Goal: Entertainment & Leisure: Consume media (video, audio)

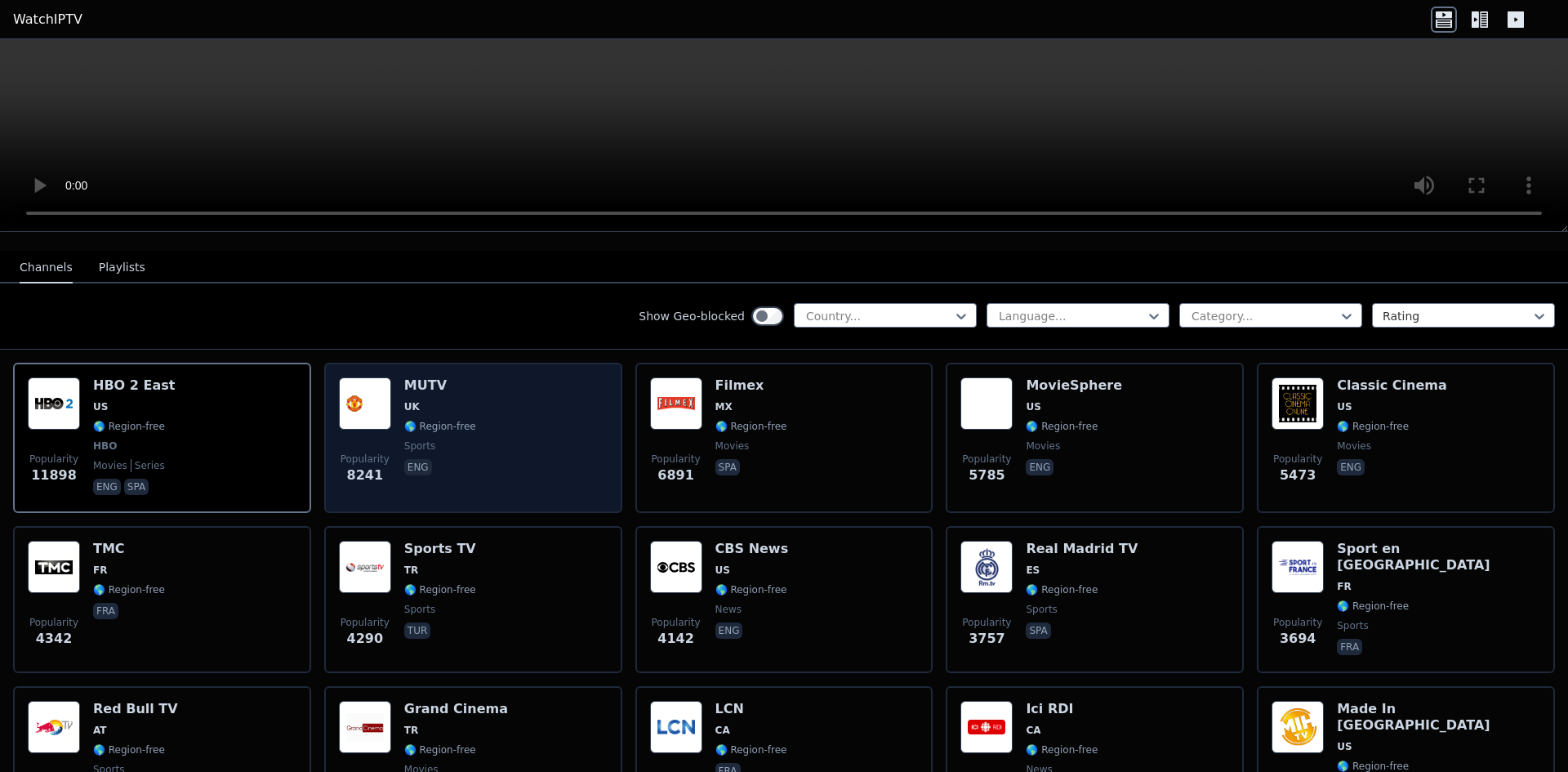
scroll to position [164, 0]
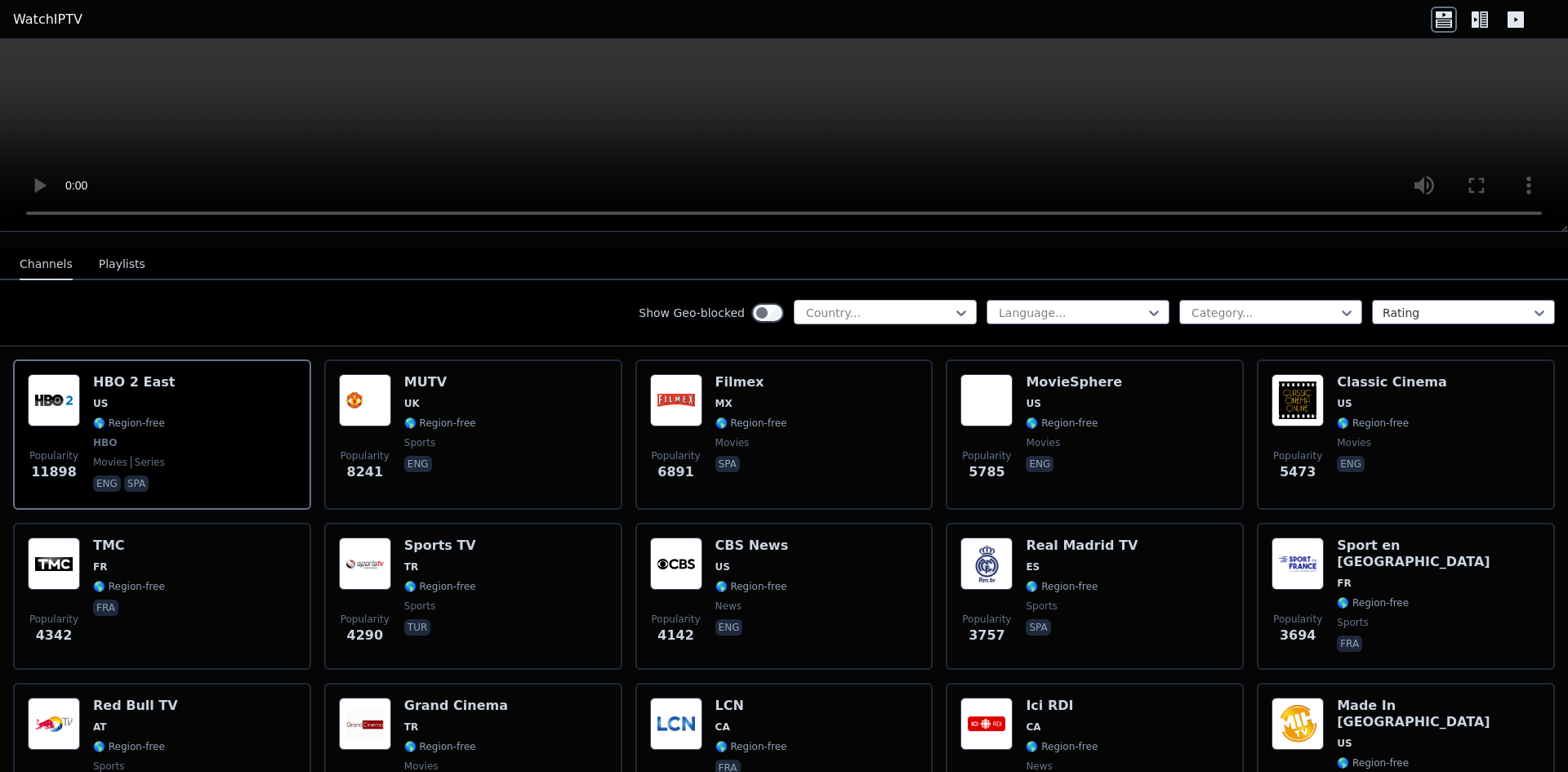
click at [887, 305] on div at bounding box center [879, 312] width 148 height 16
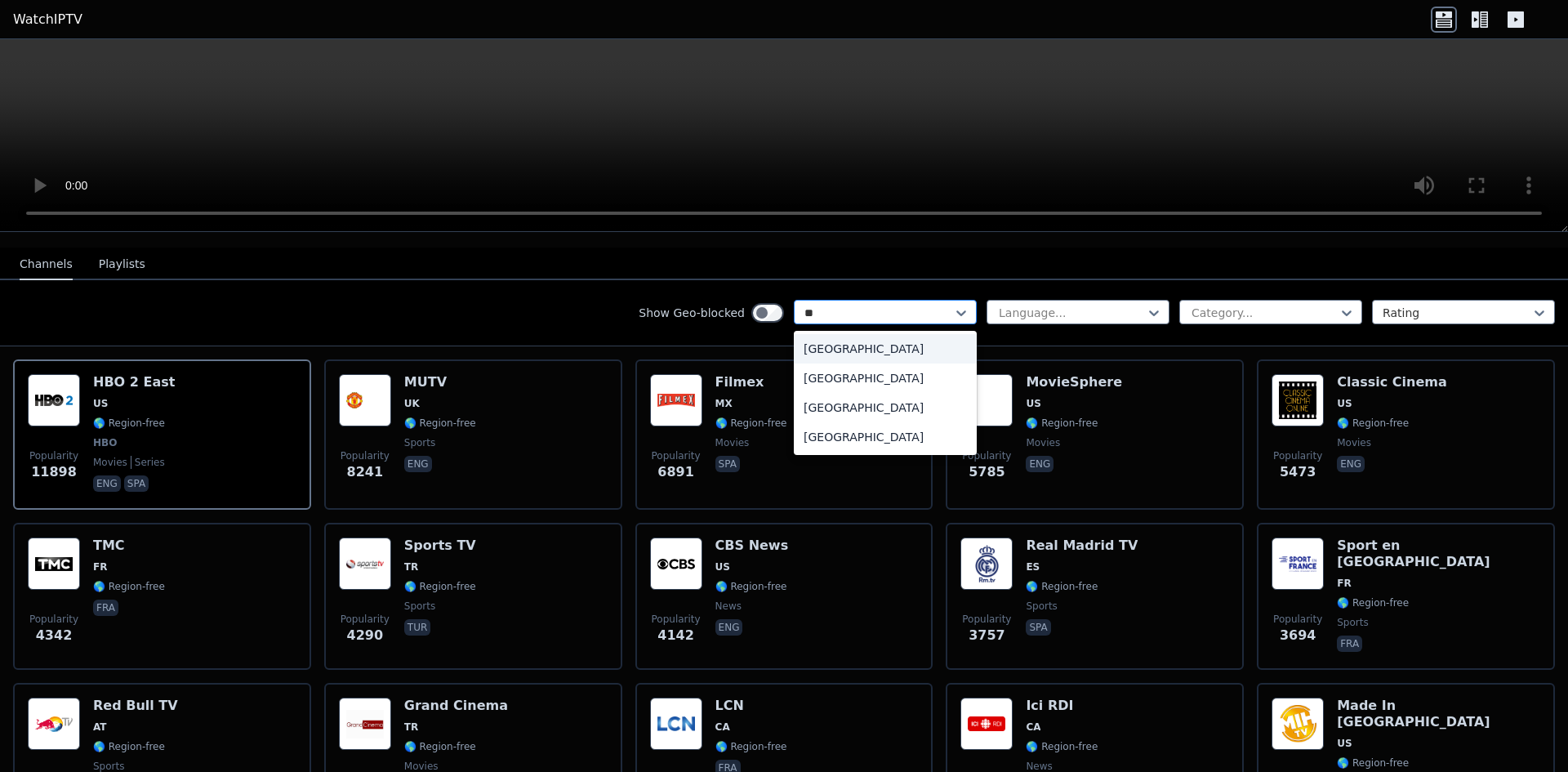
type input "***"
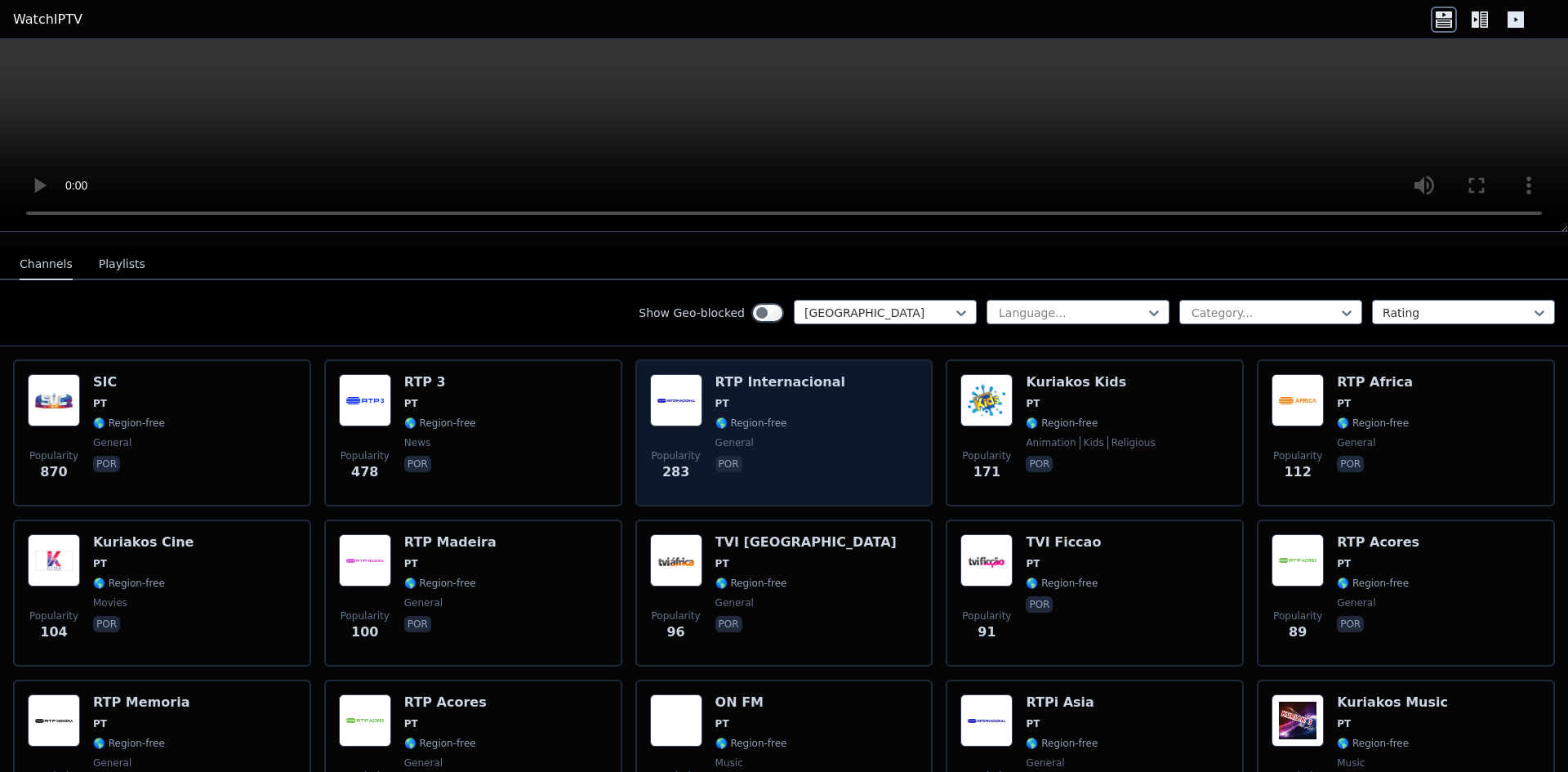
click at [681, 408] on img at bounding box center [676, 400] width 52 height 52
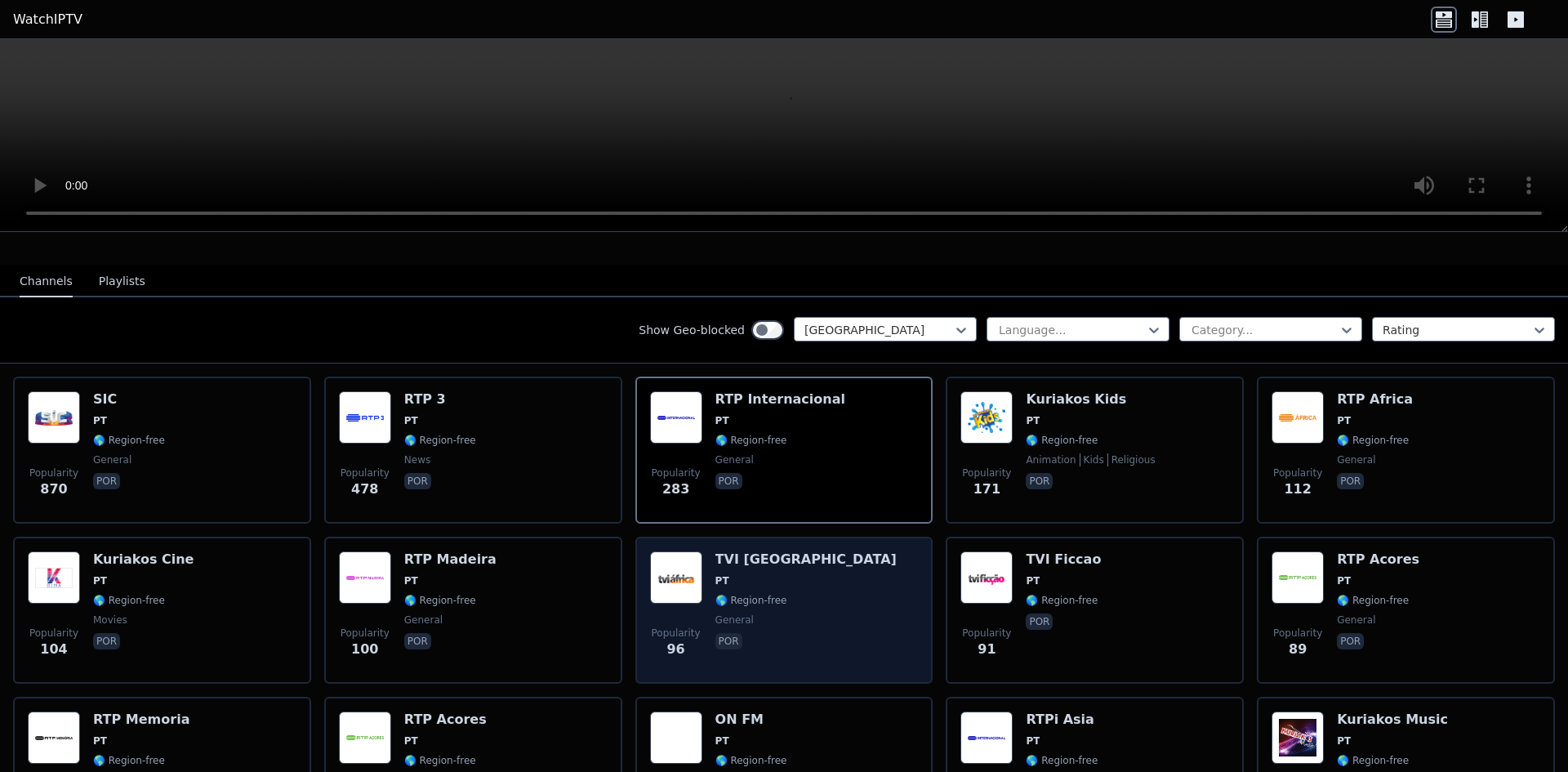
scroll to position [100, 0]
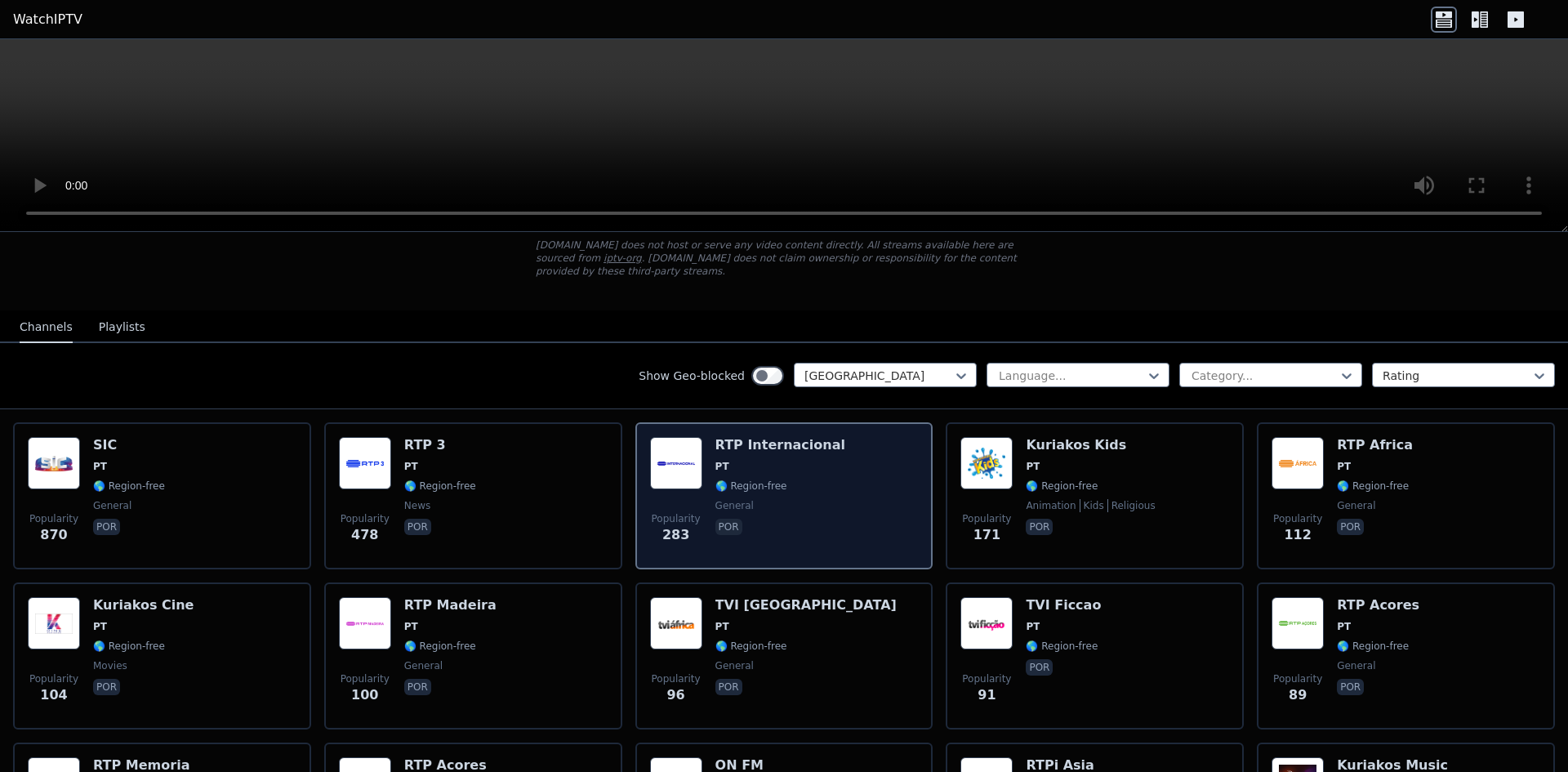
click at [749, 445] on div "RTP Internacional PT 🌎 Region-free general por" at bounding box center [780, 496] width 130 height 117
drag, startPoint x: 749, startPoint y: 445, endPoint x: 743, endPoint y: 473, distance: 28.6
click at [749, 445] on div "RTP Internacional PT 🌎 Region-free general por" at bounding box center [780, 496] width 130 height 117
click at [724, 519] on p "por" at bounding box center [729, 527] width 27 height 16
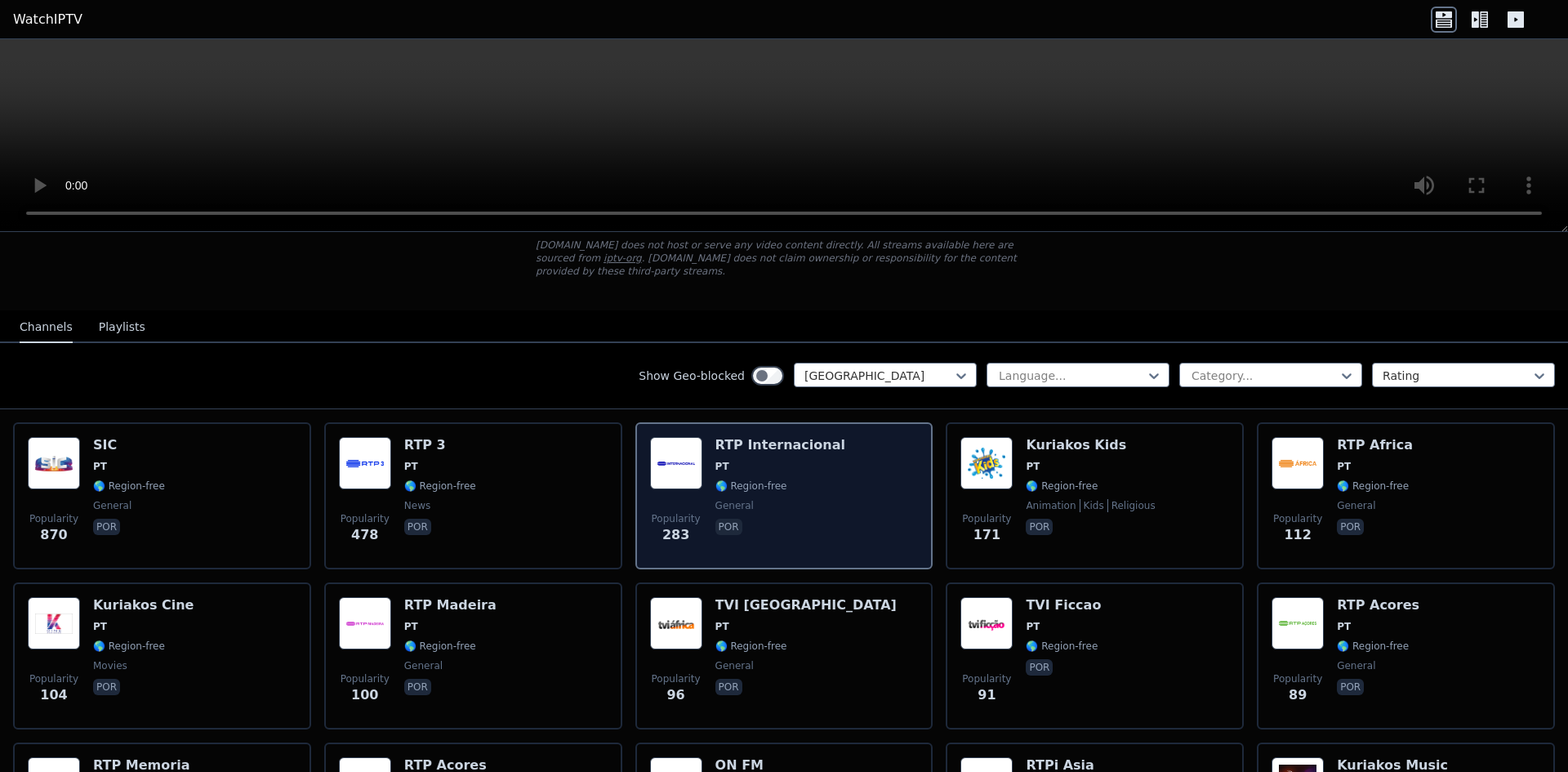
click at [666, 459] on img at bounding box center [676, 463] width 52 height 52
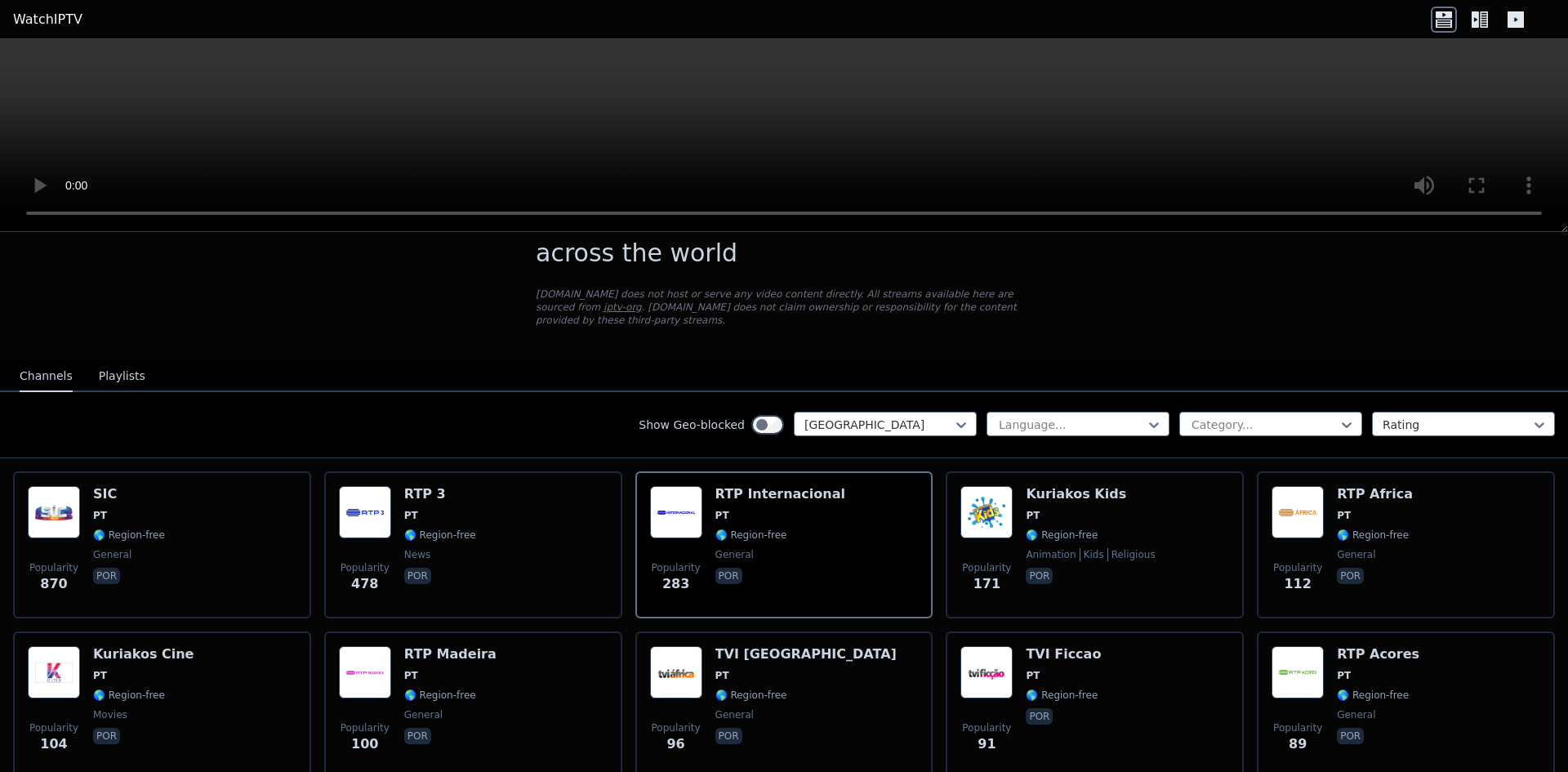
scroll to position [0, 0]
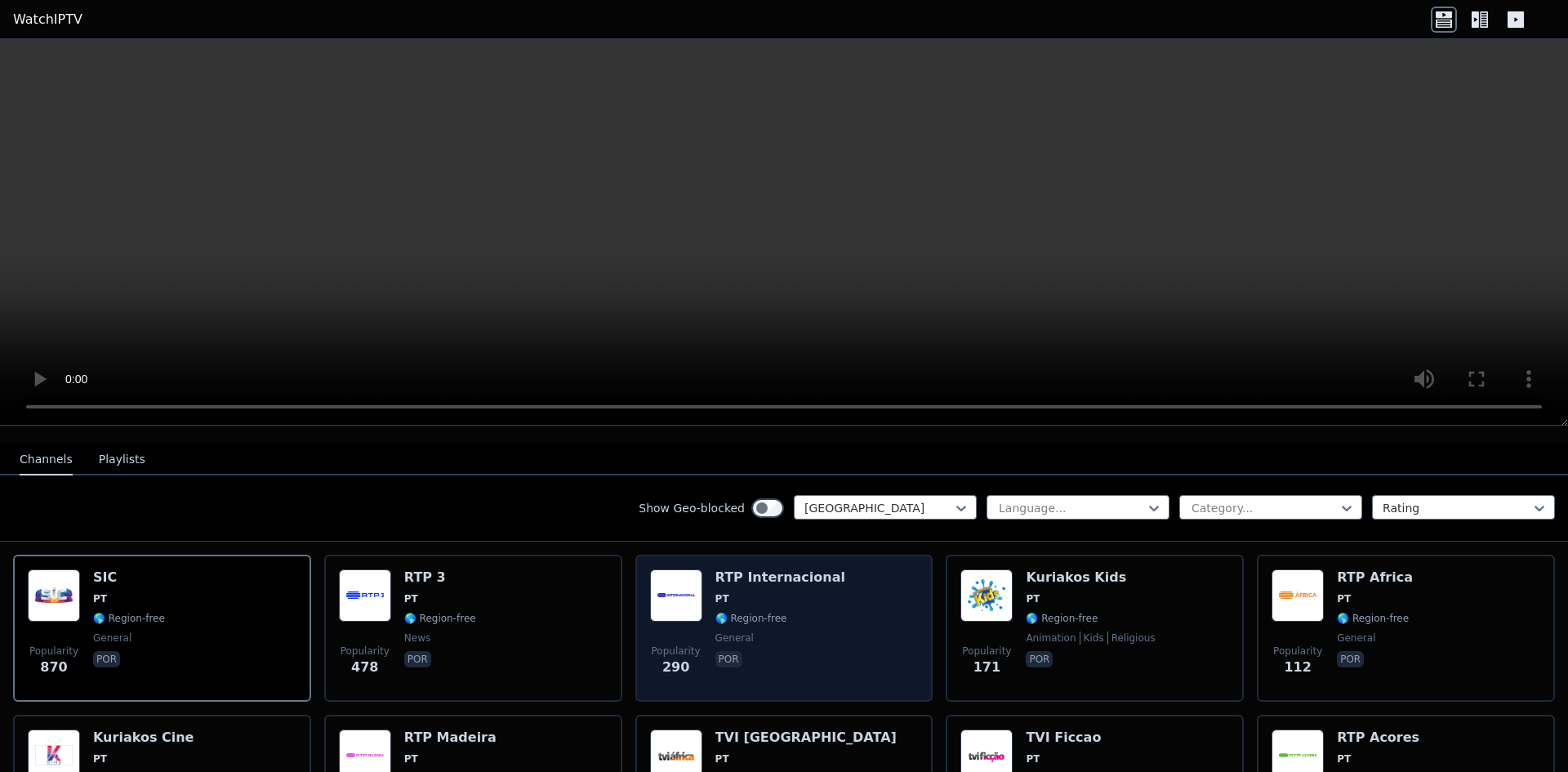
scroll to position [164, 0]
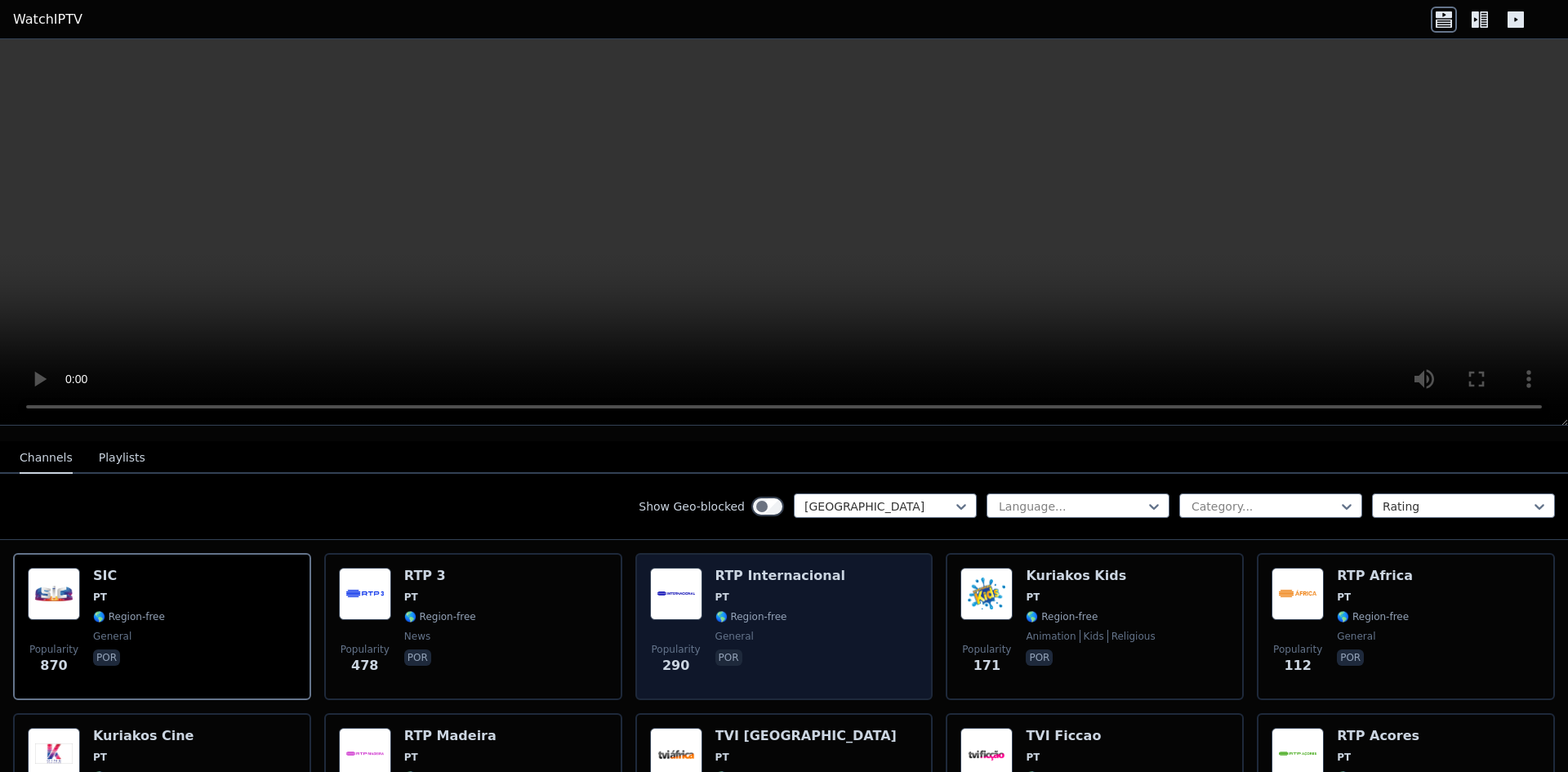
click at [744, 595] on div "RTP Internacional PT 🌎 Region-free general por" at bounding box center [780, 627] width 130 height 117
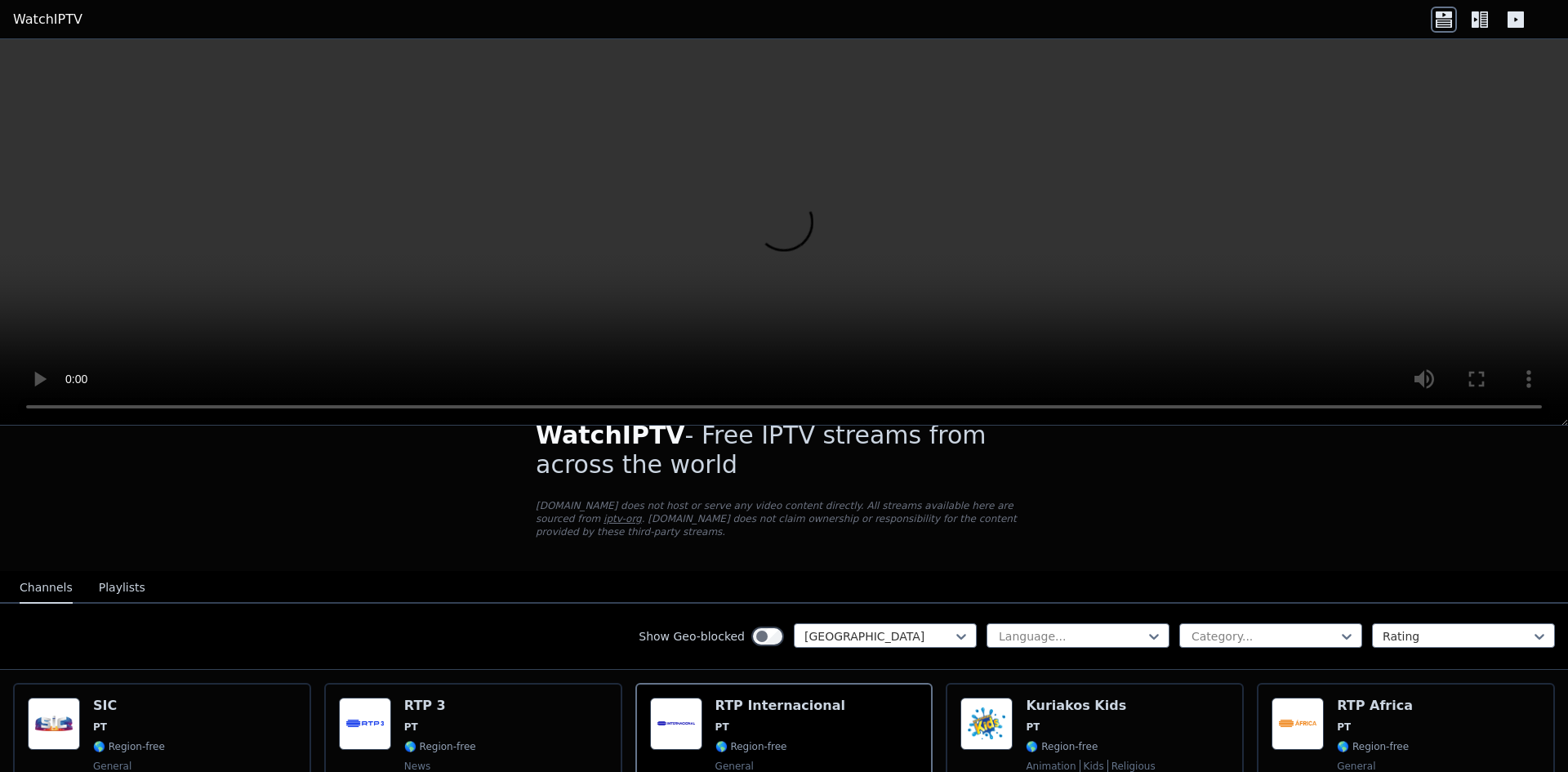
scroll to position [0, 0]
